Goal: Transaction & Acquisition: Purchase product/service

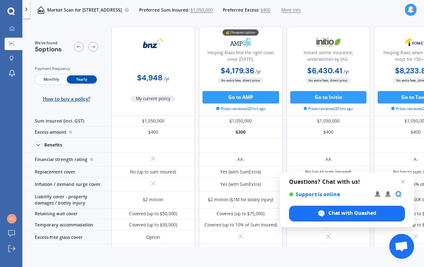
click at [12, 26] on icon at bounding box center [12, 28] width 5 height 5
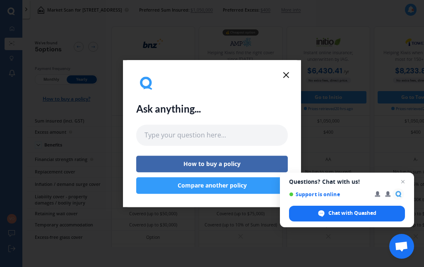
click at [283, 73] on icon at bounding box center [286, 75] width 10 height 10
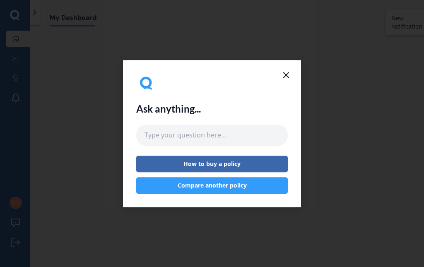
click at [289, 72] on icon at bounding box center [286, 75] width 10 height 10
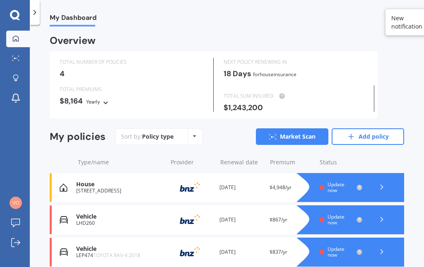
click at [286, 71] on span "for House insurance" at bounding box center [274, 74] width 43 height 7
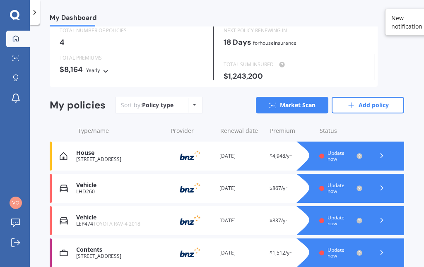
scroll to position [31, 0]
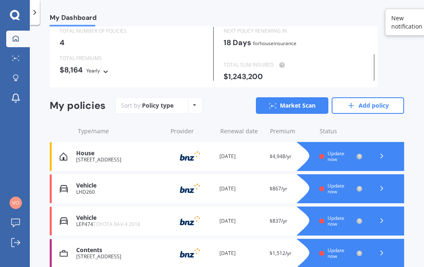
click at [383, 254] on icon at bounding box center [381, 253] width 8 height 8
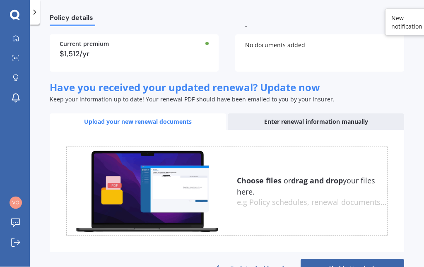
scroll to position [33, 0]
click at [352, 259] on link "Find better deals" at bounding box center [351, 269] width 103 height 20
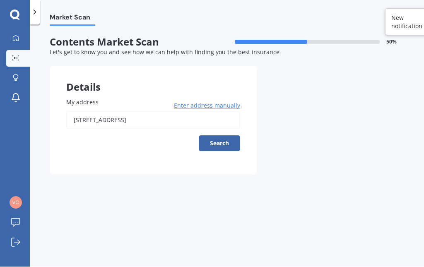
click at [214, 136] on button "Search" at bounding box center [219, 144] width 41 height 16
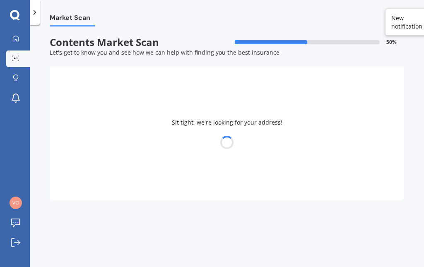
type input "[STREET_ADDRESS]"
select select "30"
select select "05"
select select "1955"
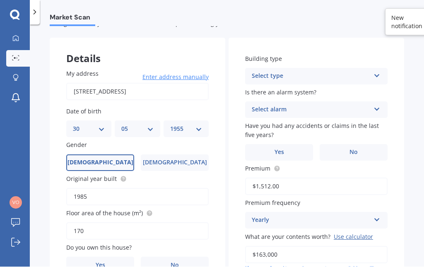
scroll to position [31, 0]
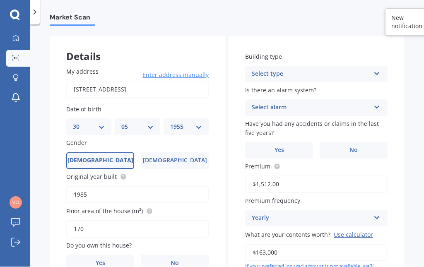
click at [348, 142] on label "No" at bounding box center [353, 150] width 68 height 17
click at [0, 0] on input "No" at bounding box center [0, 0] width 0 height 0
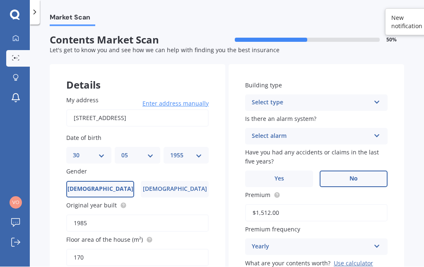
scroll to position [0, 0]
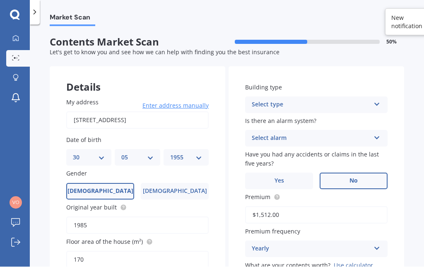
click at [265, 100] on div "Select type" at bounding box center [311, 105] width 118 height 10
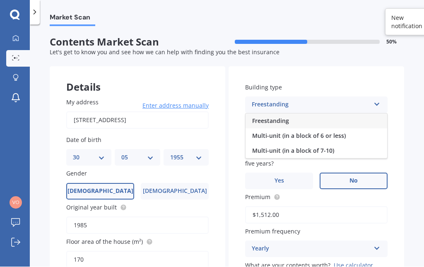
click at [261, 117] on span "Freestanding" at bounding box center [270, 121] width 37 height 8
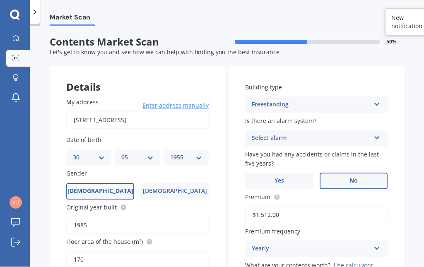
click at [257, 134] on div "Select alarm" at bounding box center [311, 139] width 118 height 10
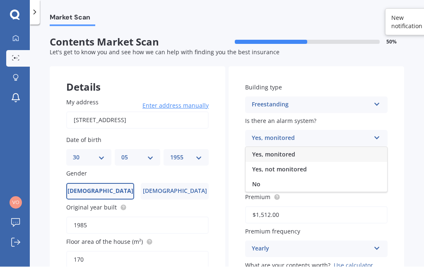
click at [275, 166] on span "Yes, not monitored" at bounding box center [279, 170] width 55 height 8
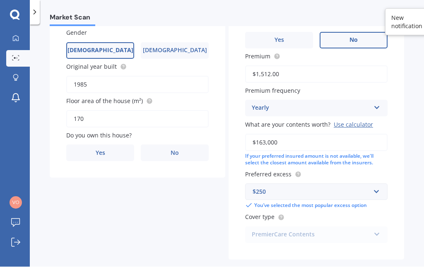
scroll to position [140, 0]
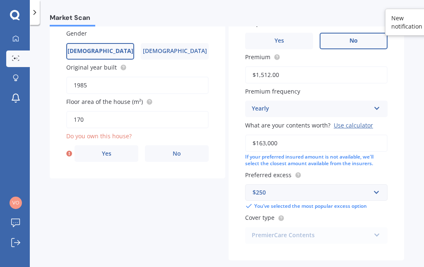
click at [103, 150] on span "Yes" at bounding box center [107, 153] width 10 height 7
click at [0, 0] on input "Yes" at bounding box center [0, 0] width 0 height 0
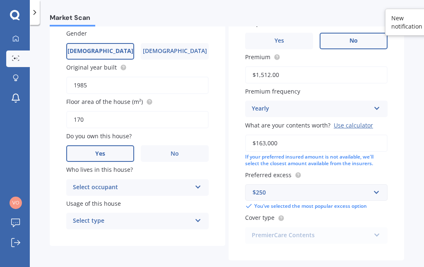
click at [198, 182] on icon at bounding box center [197, 185] width 7 height 6
click at [90, 199] on span "Owner" at bounding box center [82, 203] width 19 height 8
click at [154, 216] on div "Select type" at bounding box center [132, 221] width 118 height 10
click at [96, 233] on span "Permanent" at bounding box center [88, 237] width 31 height 8
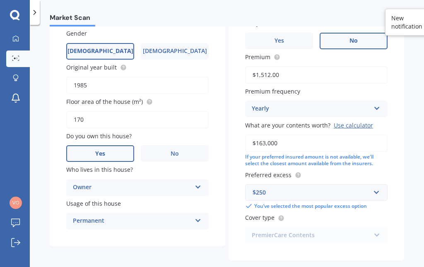
select select "30"
select select "05"
select select "1955"
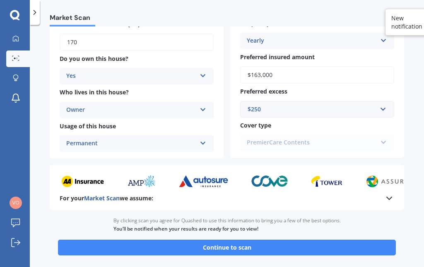
scroll to position [189, 0]
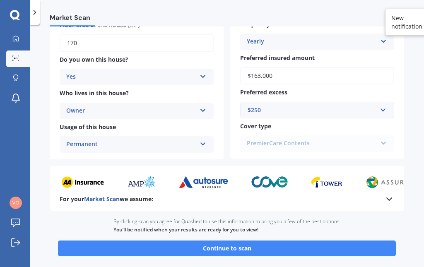
click at [233, 240] on button "Continue to scan" at bounding box center [227, 248] width 338 height 16
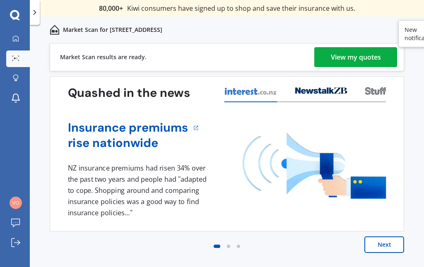
click at [342, 58] on div "View my quotes" at bounding box center [356, 57] width 50 height 20
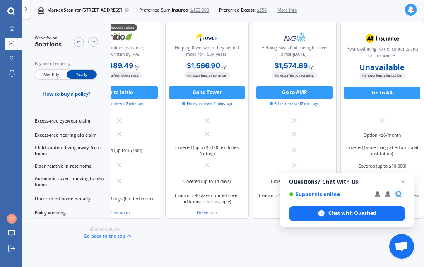
scroll to position [821, 161]
click at [403, 215] on div "Chat with Quashed" at bounding box center [347, 214] width 116 height 16
click at [403, 214] on div "Chat with Quashed" at bounding box center [347, 214] width 116 height 16
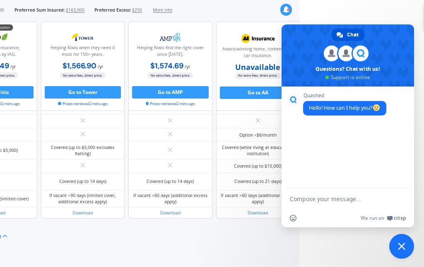
scroll to position [810, 0]
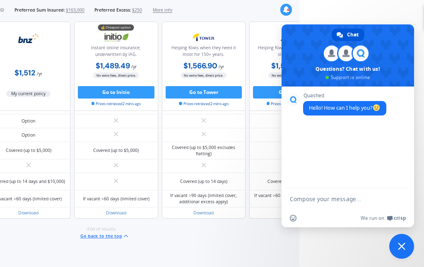
click at [398, 245] on span "Close chat" at bounding box center [401, 245] width 7 height 7
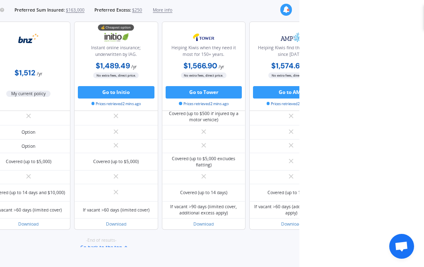
scroll to position [598, 0]
